Goal: Information Seeking & Learning: Check status

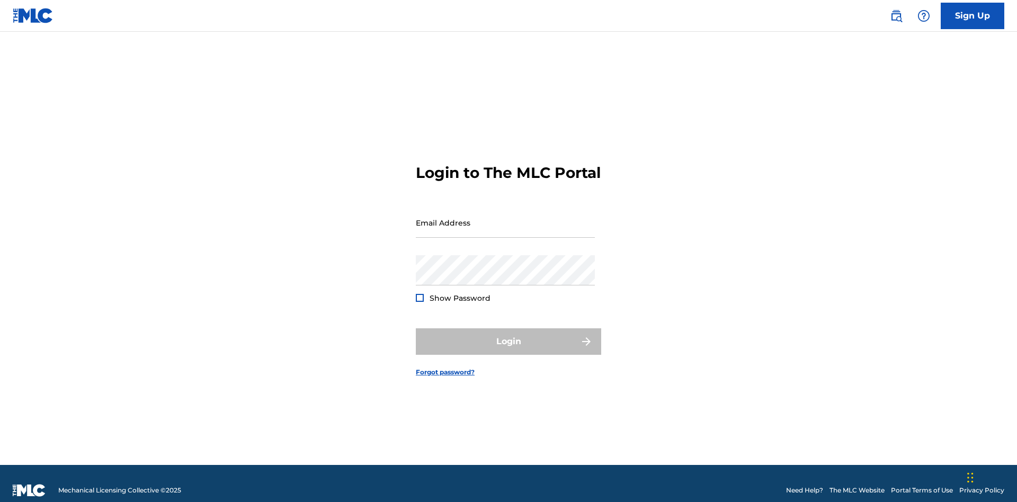
scroll to position [14, 0]
click at [505, 218] on input "Email Address" at bounding box center [505, 223] width 179 height 30
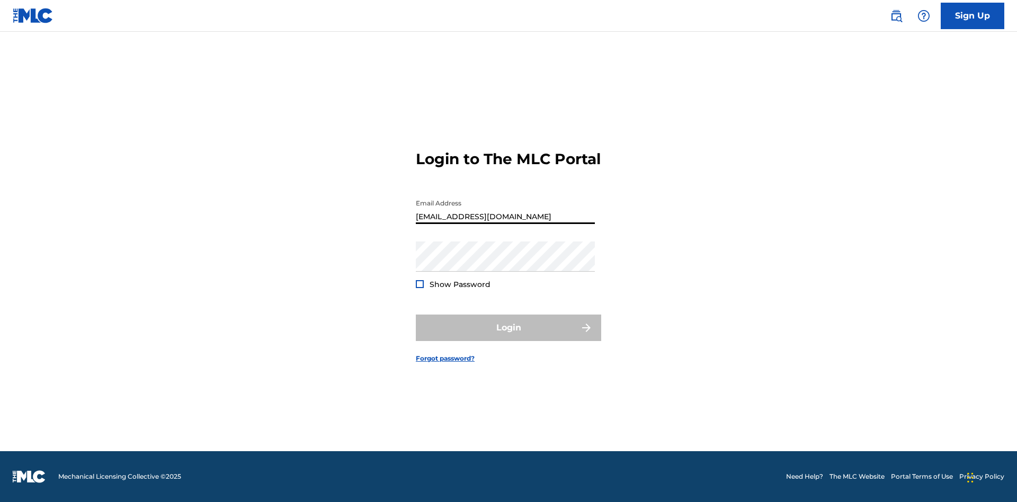
type input "[EMAIL_ADDRESS][DOMAIN_NAME]"
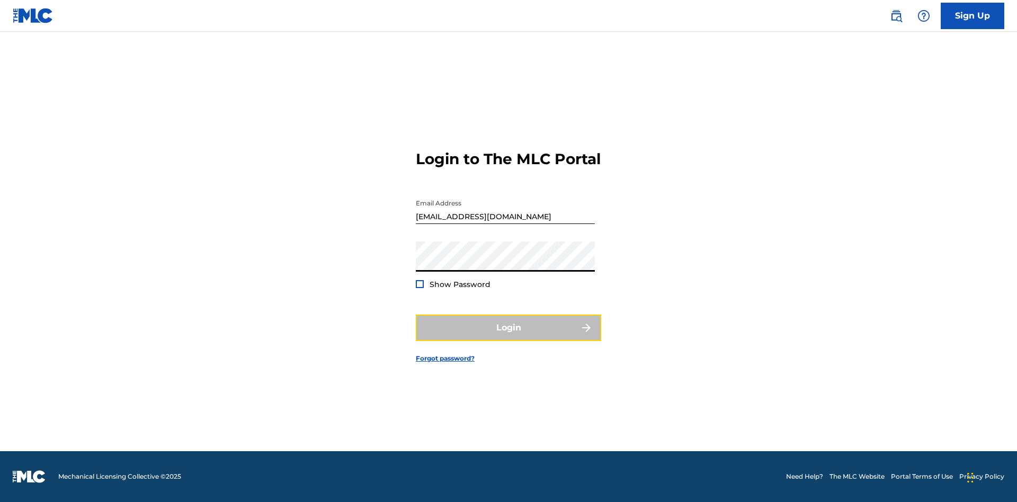
click at [508, 337] on button "Login" at bounding box center [508, 328] width 185 height 26
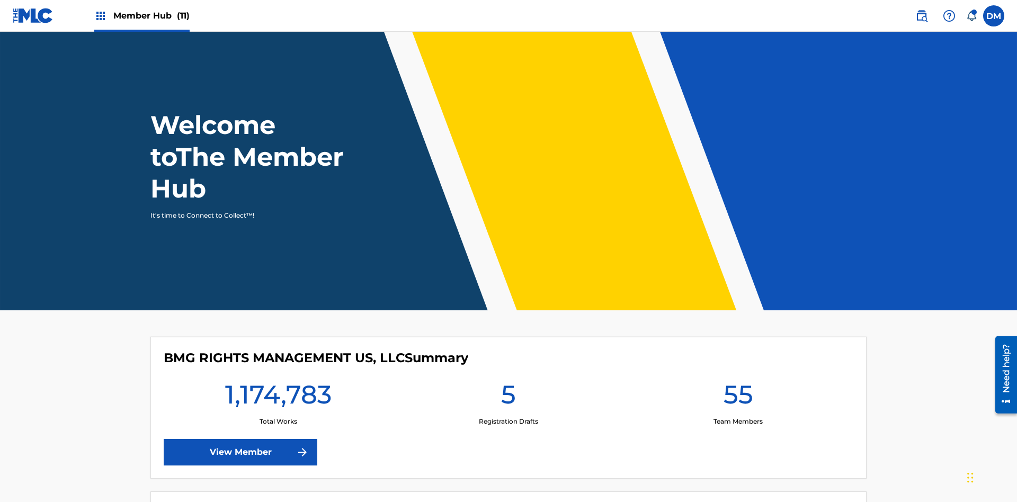
scroll to position [46, 0]
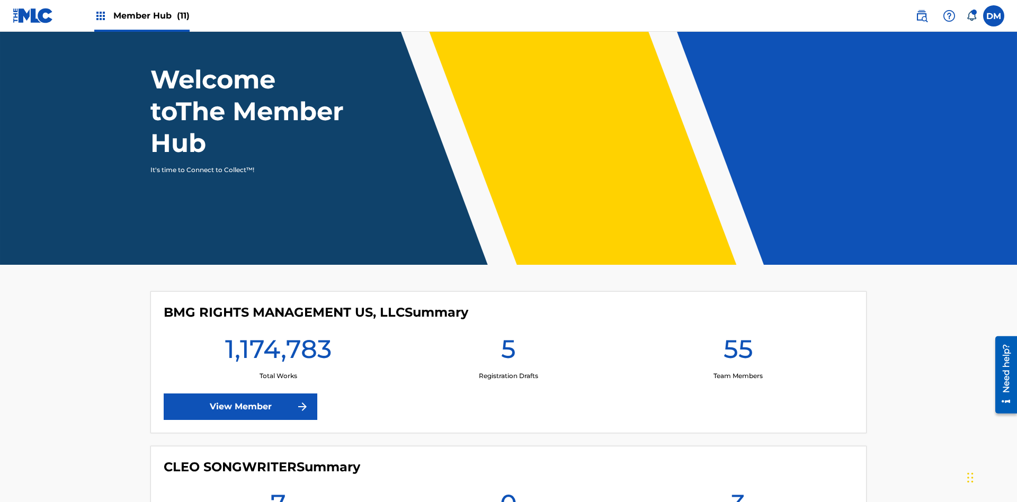
click at [151, 15] on span "Member Hub (11)" at bounding box center [151, 16] width 76 height 12
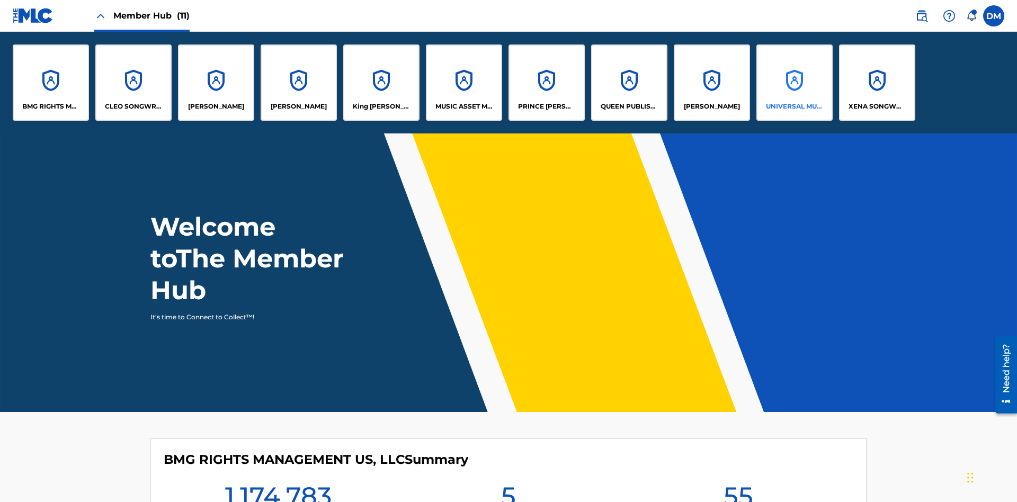
click at [794, 106] on p "UNIVERSAL MUSIC PUB GROUP" at bounding box center [795, 107] width 58 height 10
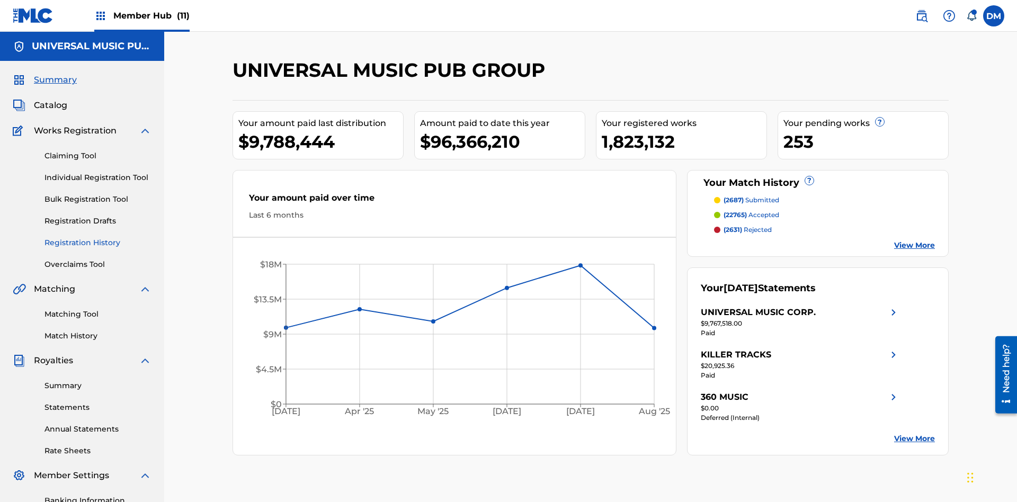
click at [98, 237] on link "Registration History" at bounding box center [97, 242] width 107 height 11
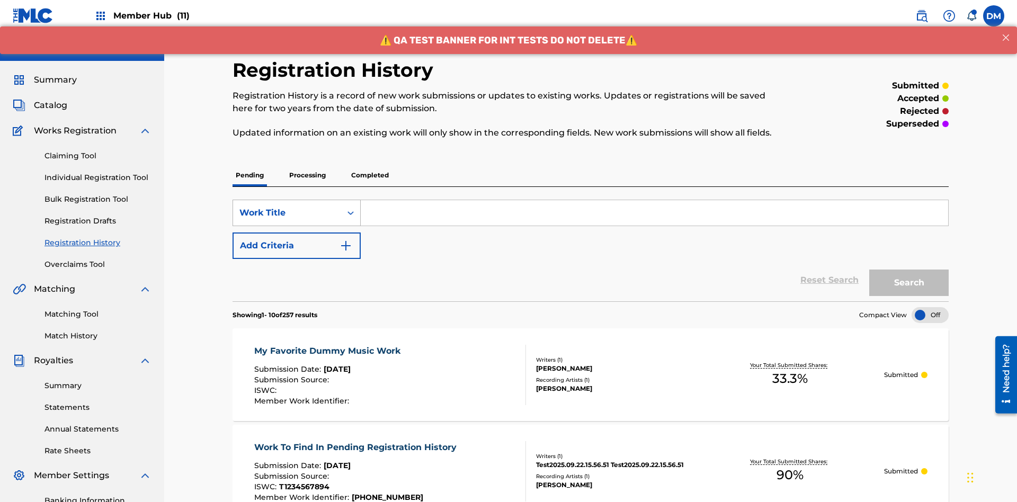
click at [287, 207] on div "Work Title" at bounding box center [286, 213] width 95 height 13
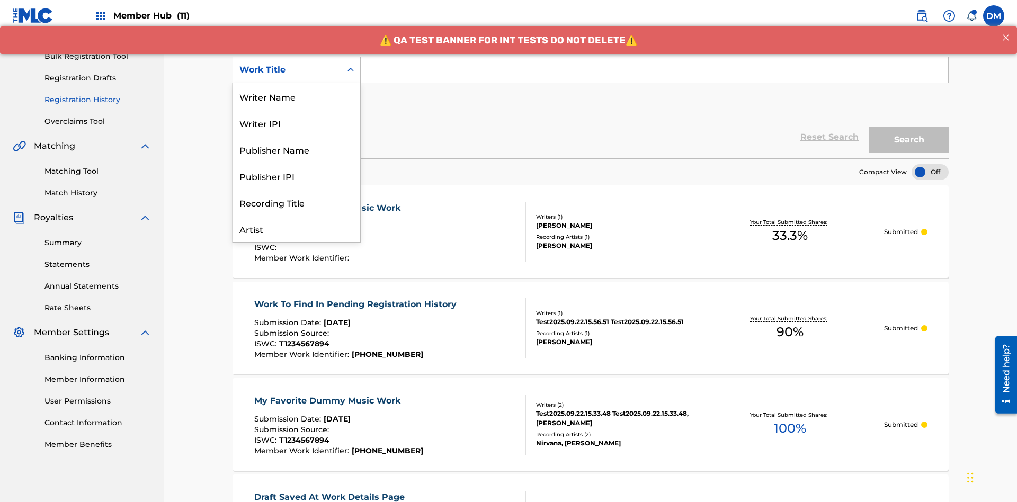
scroll to position [53, 0]
click at [297, 229] on div "Work Title" at bounding box center [296, 229] width 127 height 26
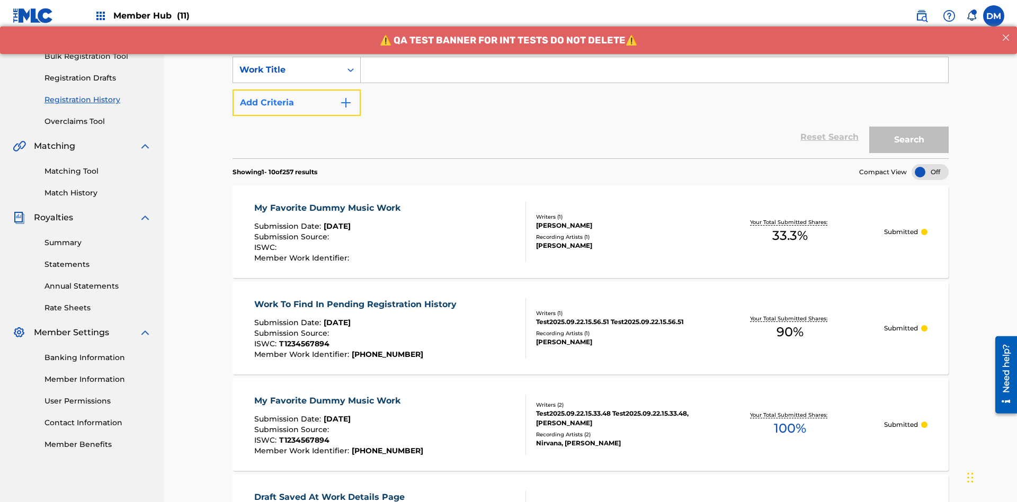
click at [297, 89] on button "Add Criteria" at bounding box center [296, 102] width 128 height 26
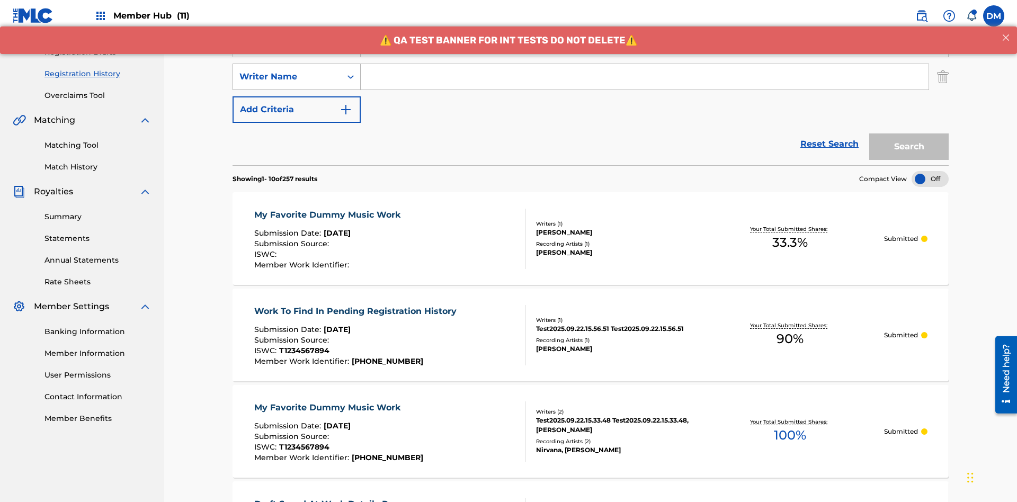
click at [287, 70] on div "Writer Name" at bounding box center [286, 76] width 95 height 13
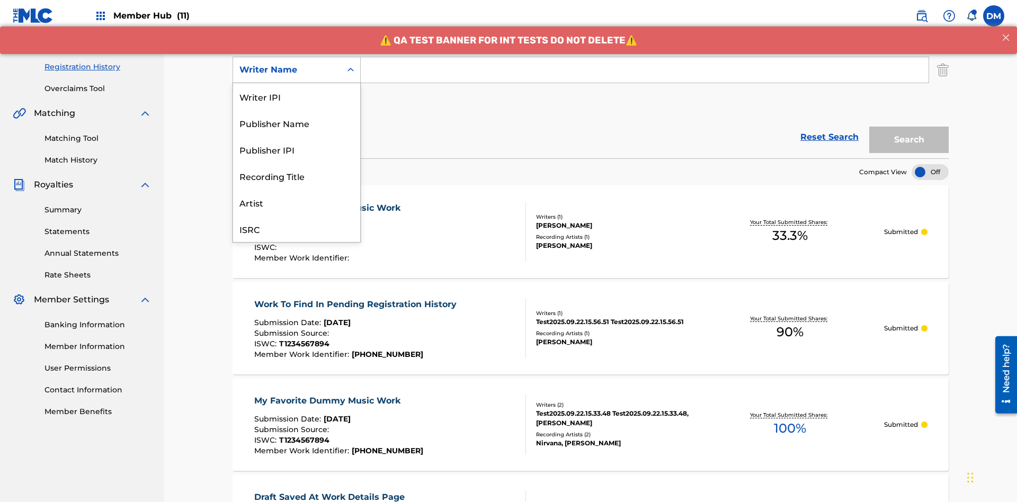
scroll to position [26, 0]
click at [297, 149] on div "Recording Title" at bounding box center [296, 149] width 127 height 26
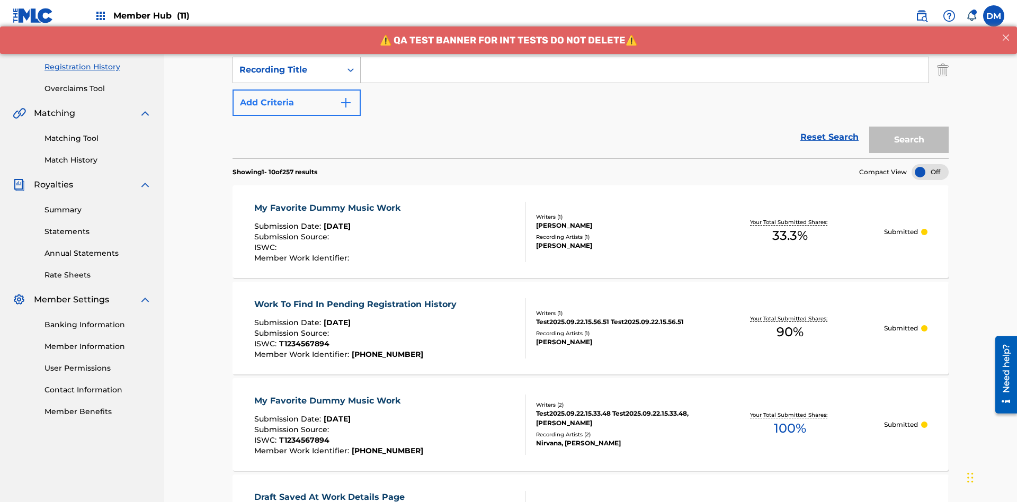
click at [297, 89] on button "Add Criteria" at bounding box center [296, 102] width 128 height 26
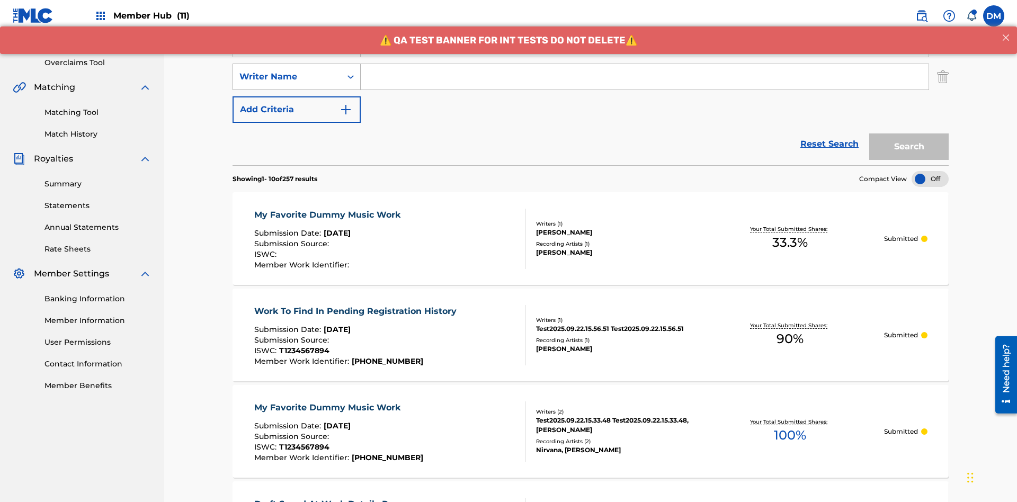
click at [287, 70] on div "Writer Name" at bounding box center [286, 76] width 95 height 13
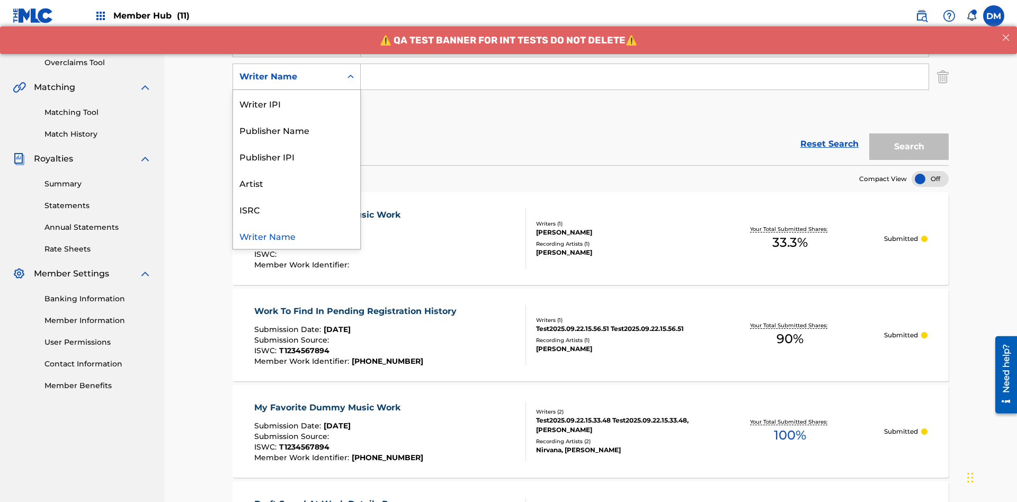
scroll to position [209, 0]
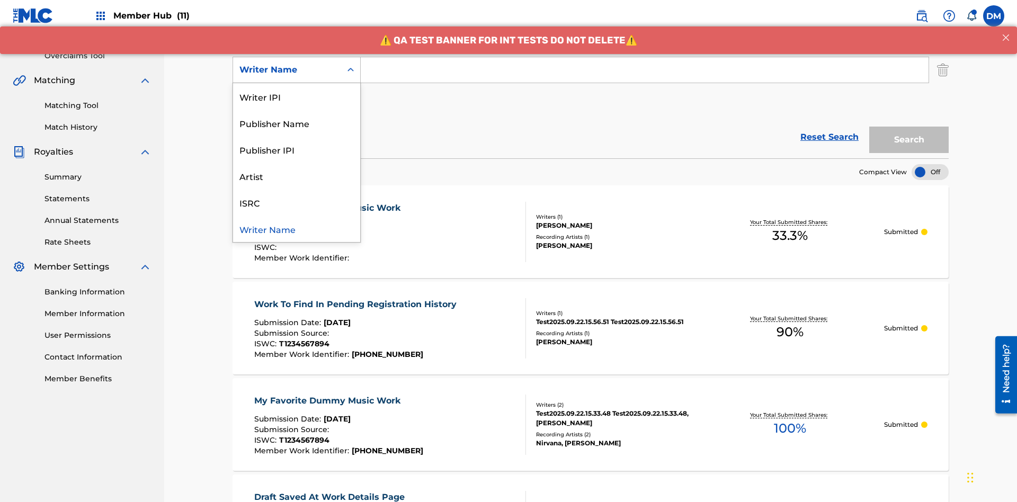
click at [297, 202] on div "ISRC" at bounding box center [296, 202] width 127 height 26
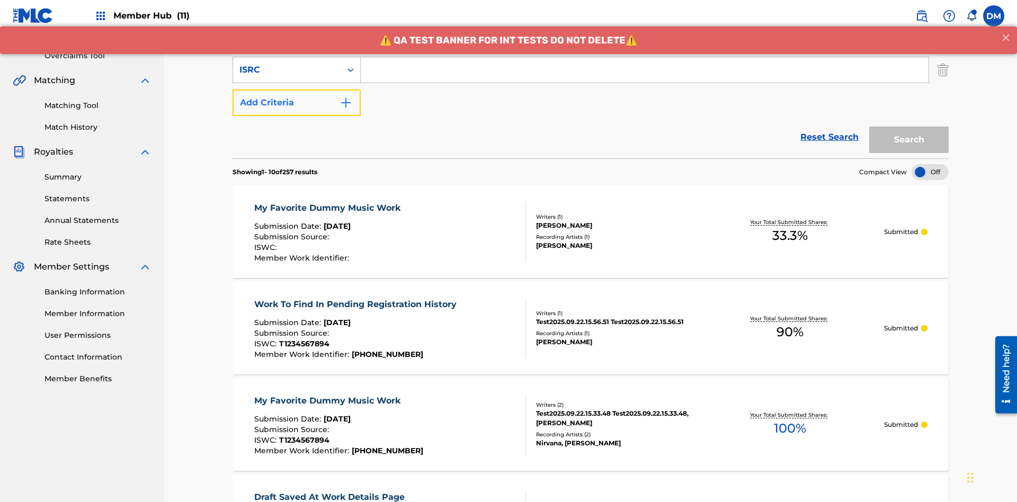
click at [297, 89] on button "Add Criteria" at bounding box center [296, 102] width 128 height 26
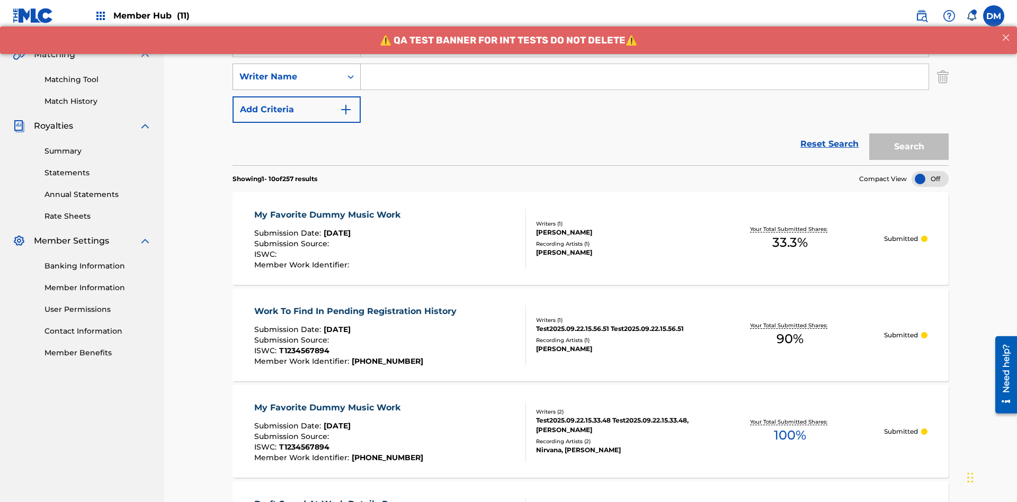
click at [287, 70] on div "Writer Name" at bounding box center [286, 76] width 95 height 13
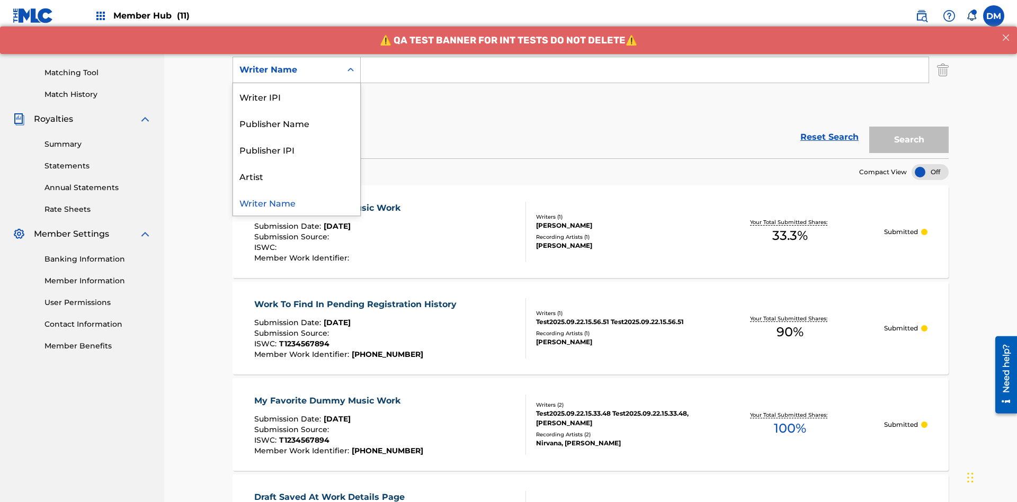
click at [297, 202] on div "Writer Name" at bounding box center [296, 202] width 127 height 26
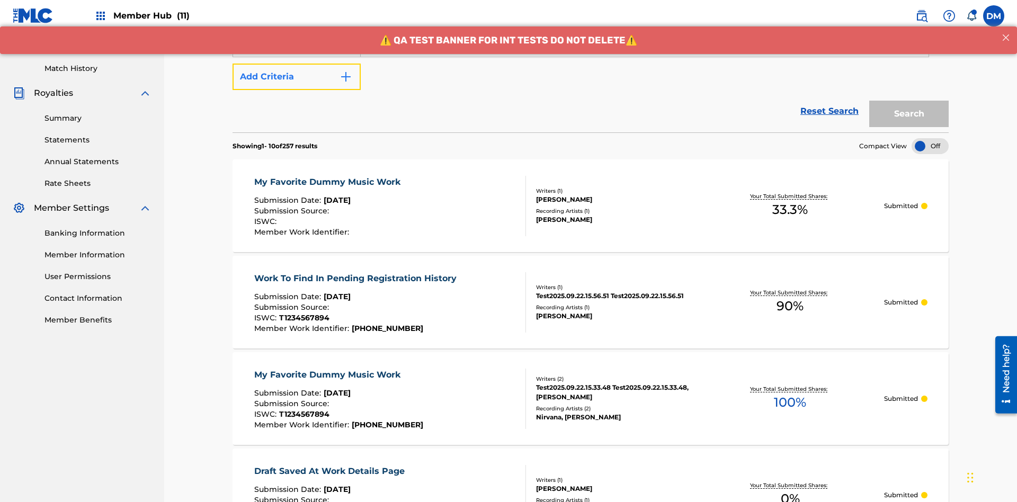
click at [297, 77] on button "Add Criteria" at bounding box center [296, 77] width 128 height 26
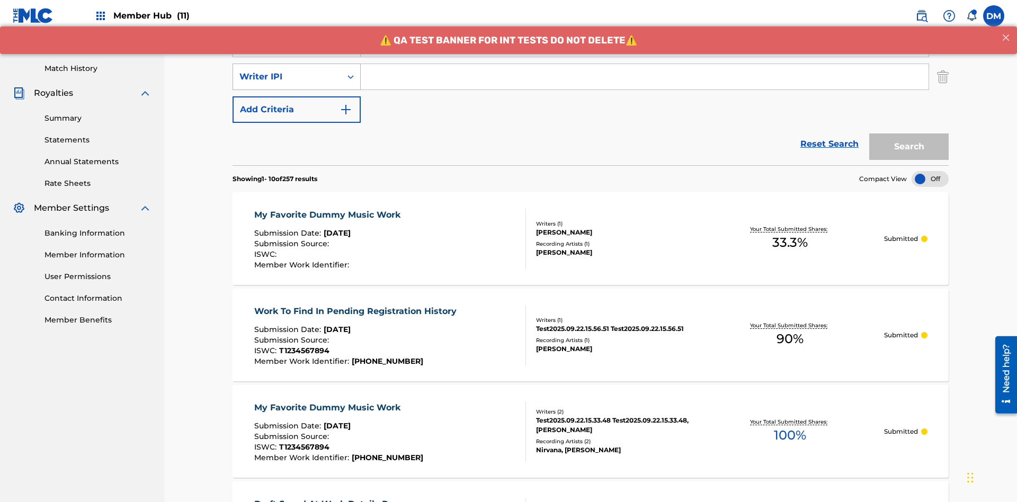
click at [287, 70] on div "Writer IPI" at bounding box center [286, 76] width 95 height 13
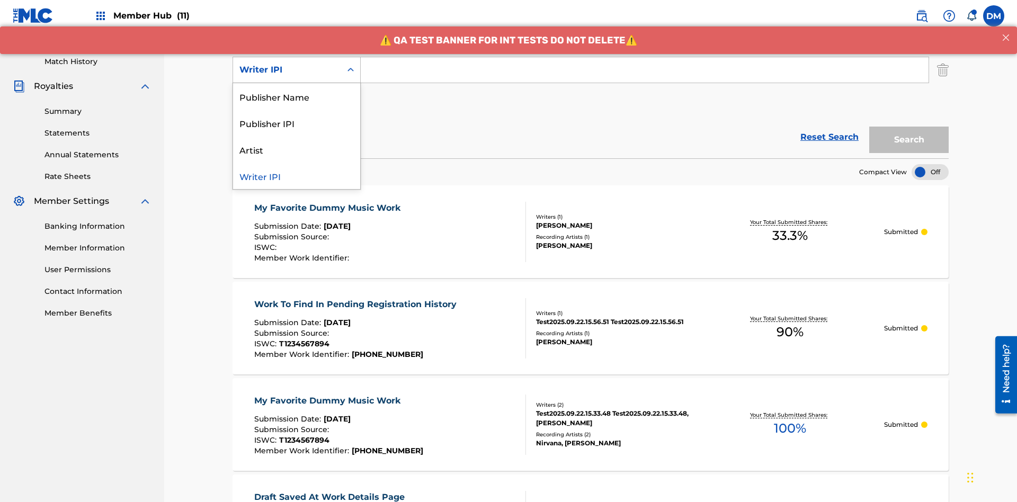
click at [297, 96] on div "Publisher Name" at bounding box center [296, 96] width 127 height 26
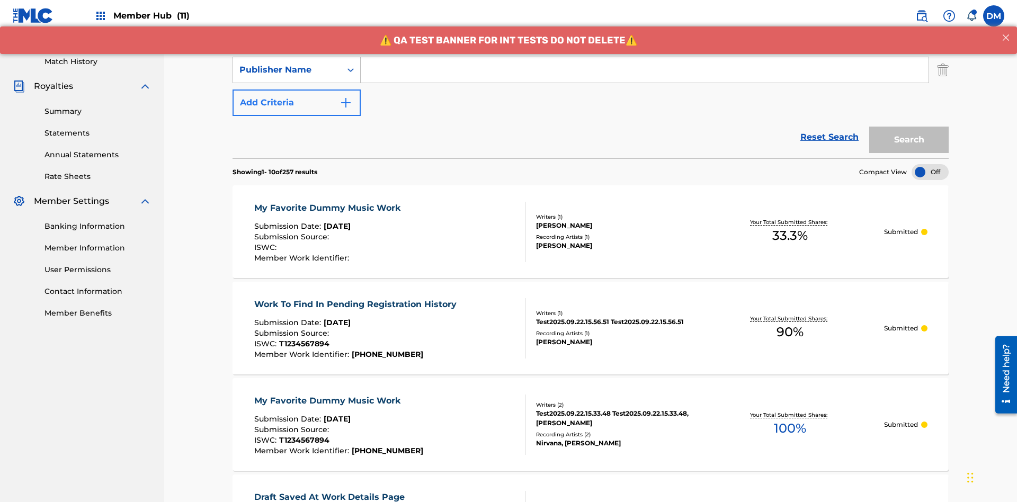
click at [297, 89] on button "Add Criteria" at bounding box center [296, 102] width 128 height 26
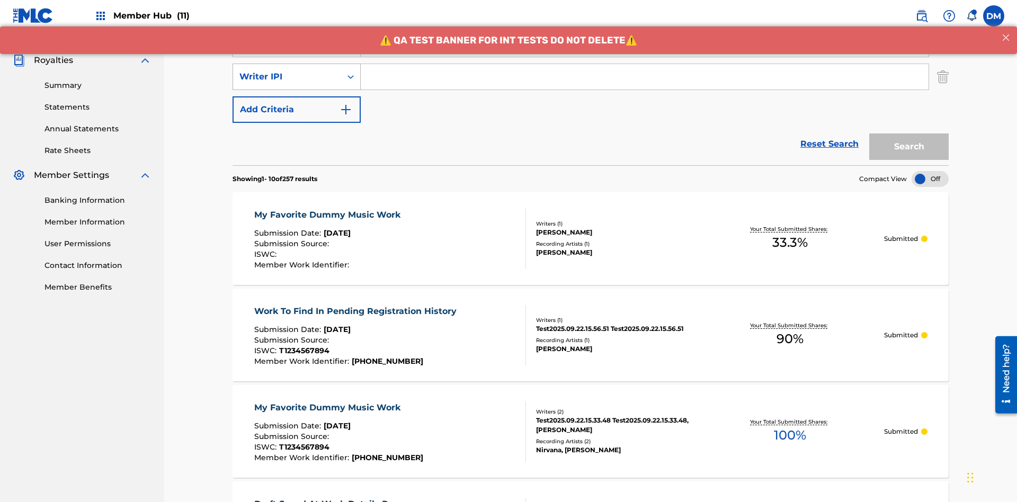
click at [287, 70] on div "Writer IPI" at bounding box center [286, 76] width 95 height 13
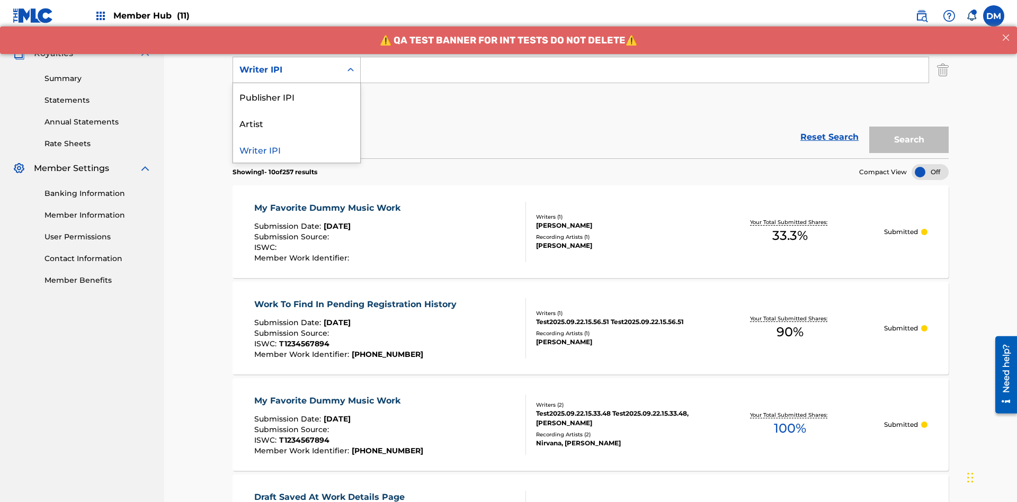
click at [297, 96] on div "Publisher IPI" at bounding box center [296, 96] width 127 height 26
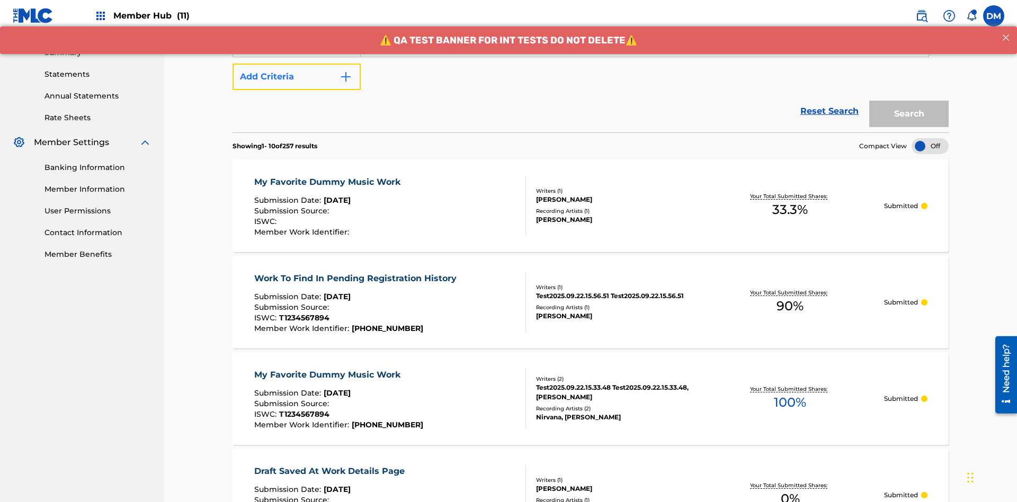
click at [297, 77] on button "Add Criteria" at bounding box center [296, 77] width 128 height 26
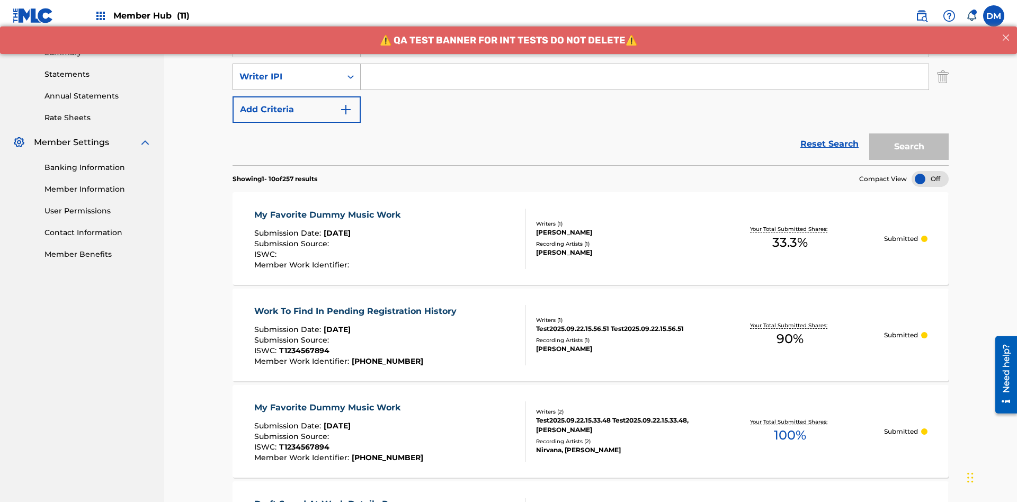
click at [287, 70] on div "Writer IPI" at bounding box center [286, 76] width 95 height 13
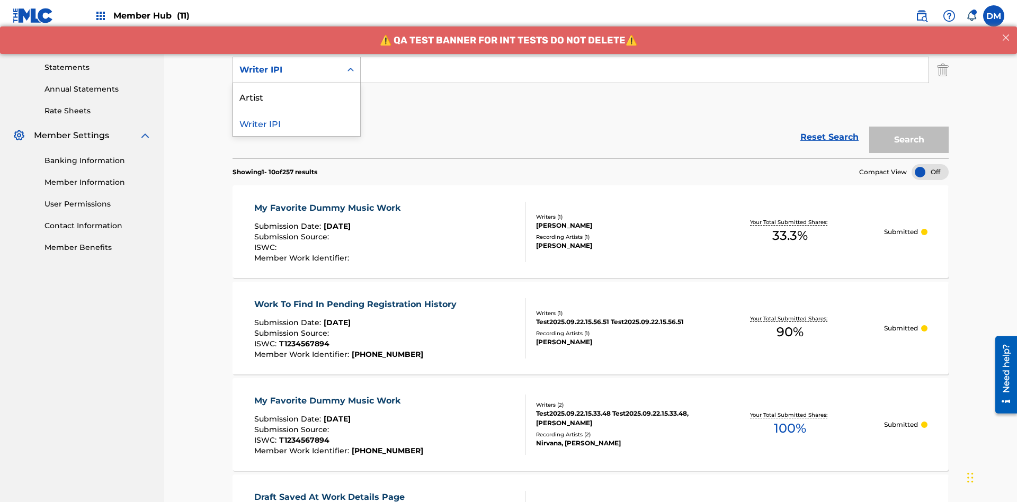
click at [297, 96] on div "Artist" at bounding box center [296, 96] width 127 height 26
click at [297, 89] on button "Add Criteria" at bounding box center [296, 102] width 128 height 26
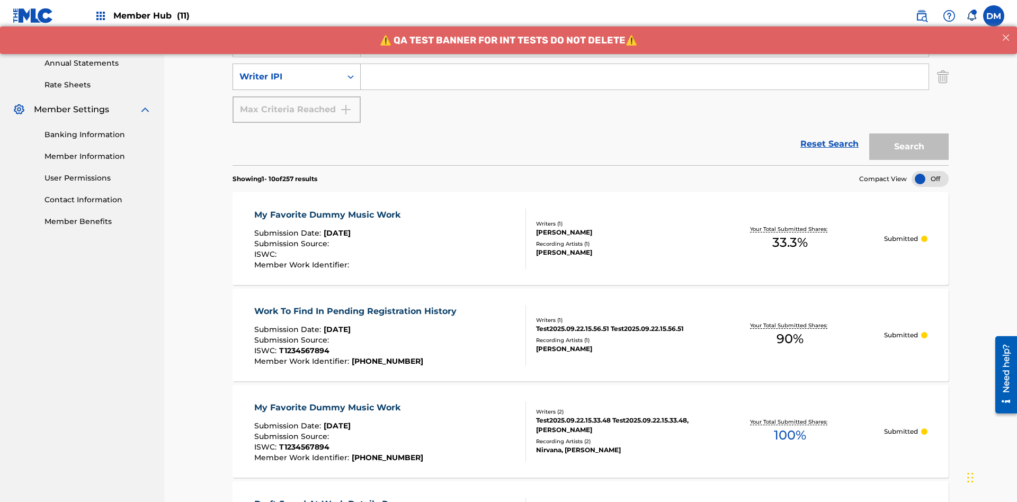
click at [287, 70] on div "Writer IPI" at bounding box center [286, 76] width 95 height 13
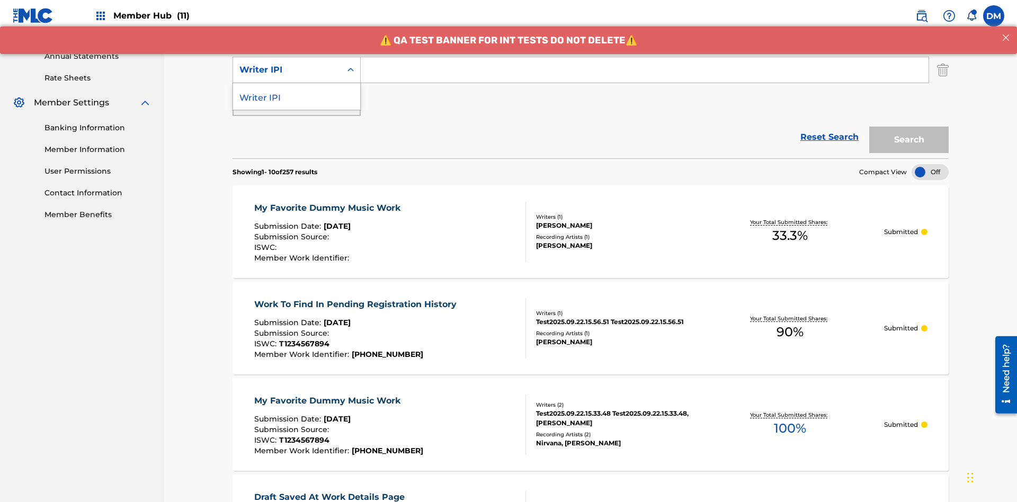
click at [297, 96] on div "Writer IPI" at bounding box center [296, 96] width 127 height 26
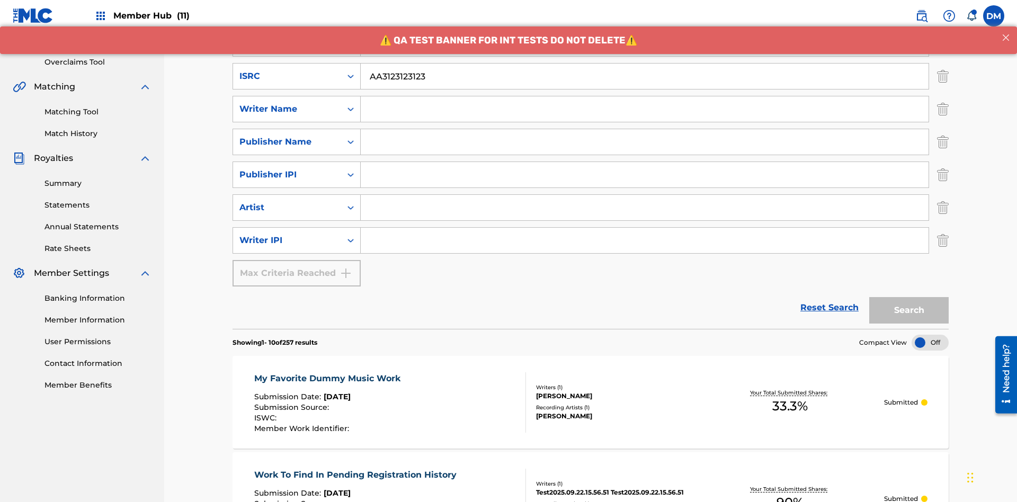
type input "AA3123123123"
click at [654, 23] on input "Search Form" at bounding box center [654, 10] width 587 height 25
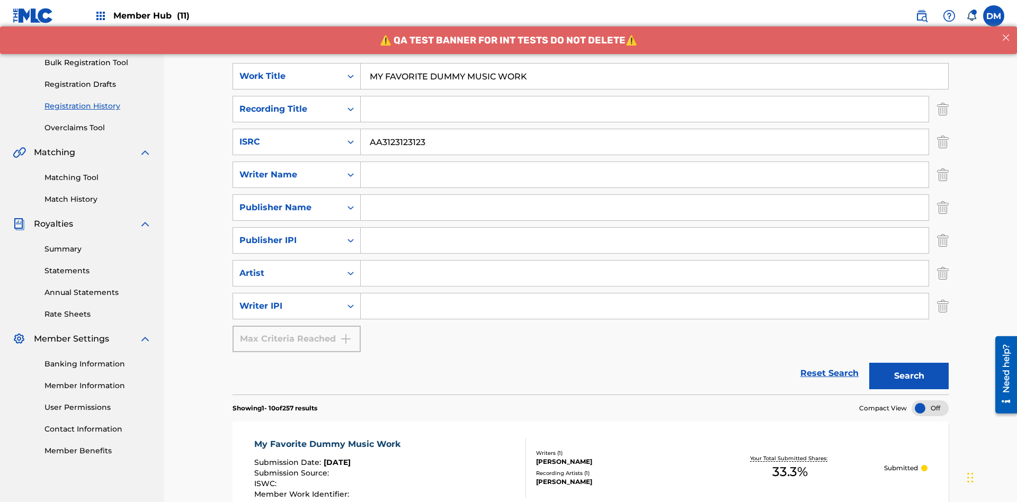
type input "MY FAVORITE DUMMY MUSIC WORK"
click at [645, 162] on input "Search Form" at bounding box center [645, 174] width 568 height 25
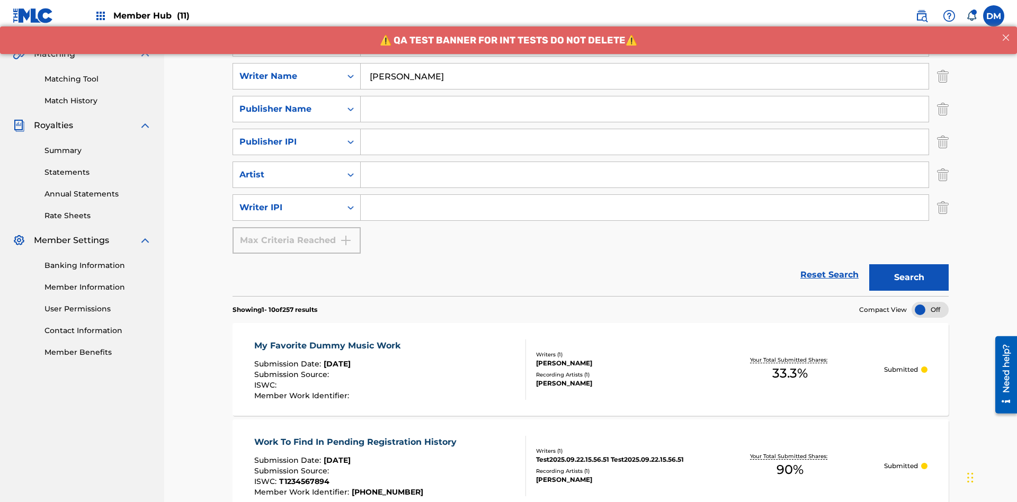
type input "BERKOWITZ"
click at [645, 195] on input "Search Form" at bounding box center [645, 207] width 568 height 25
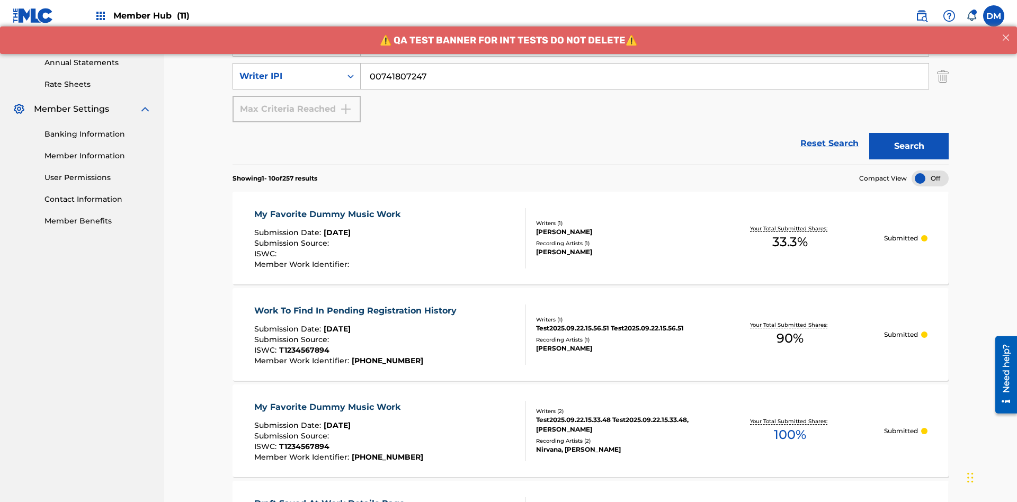
type input "00741807247"
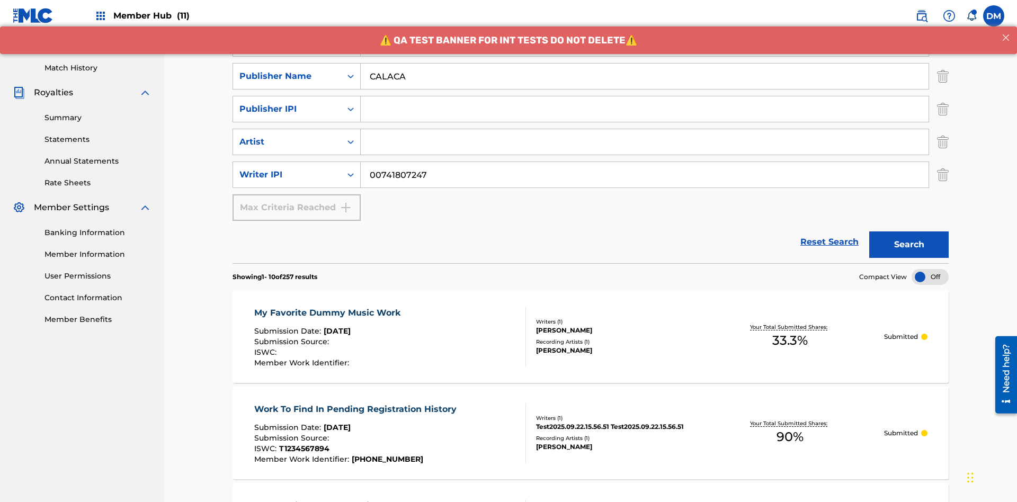
type input "CALACA"
click at [645, 96] on input "Search Form" at bounding box center [645, 108] width 568 height 25
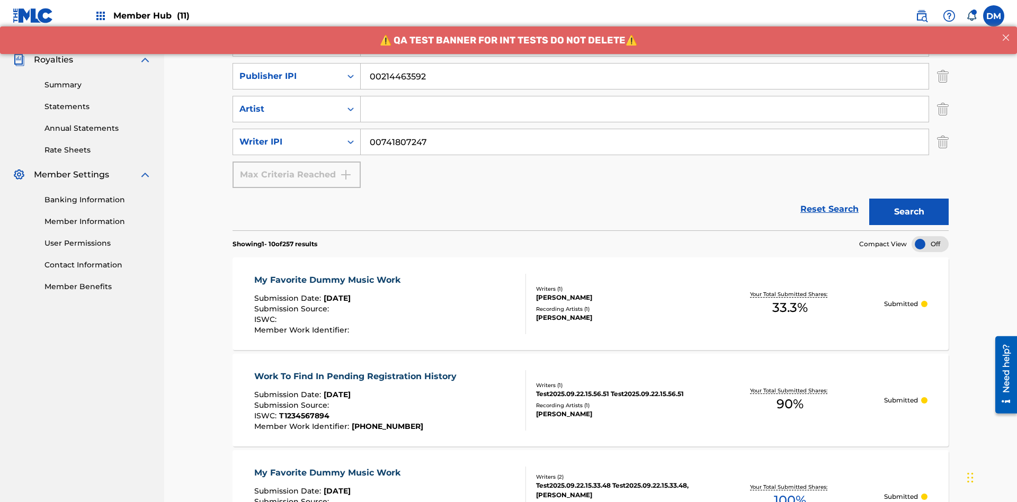
type input "00214463592"
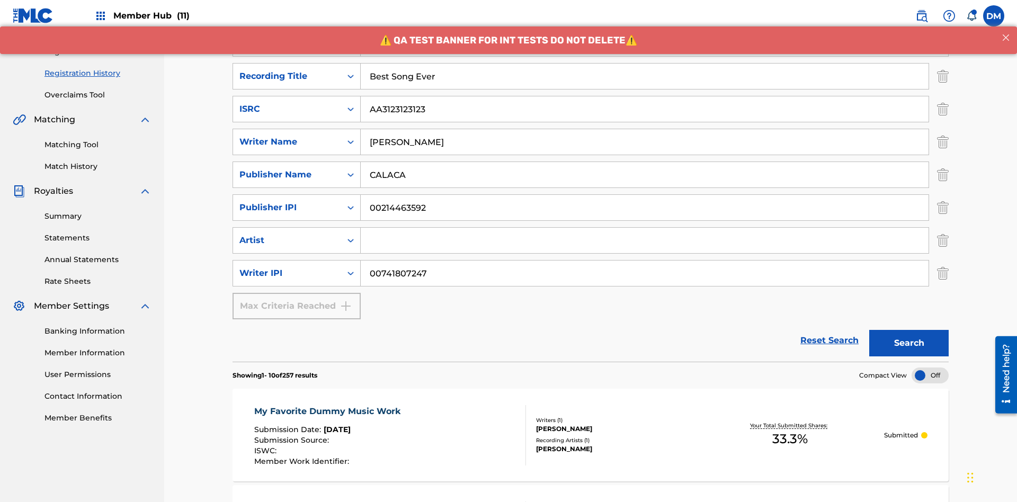
type input "Best Song Ever"
click at [645, 228] on input "Search Form" at bounding box center [645, 240] width 568 height 25
